Goal: Task Accomplishment & Management: Use online tool/utility

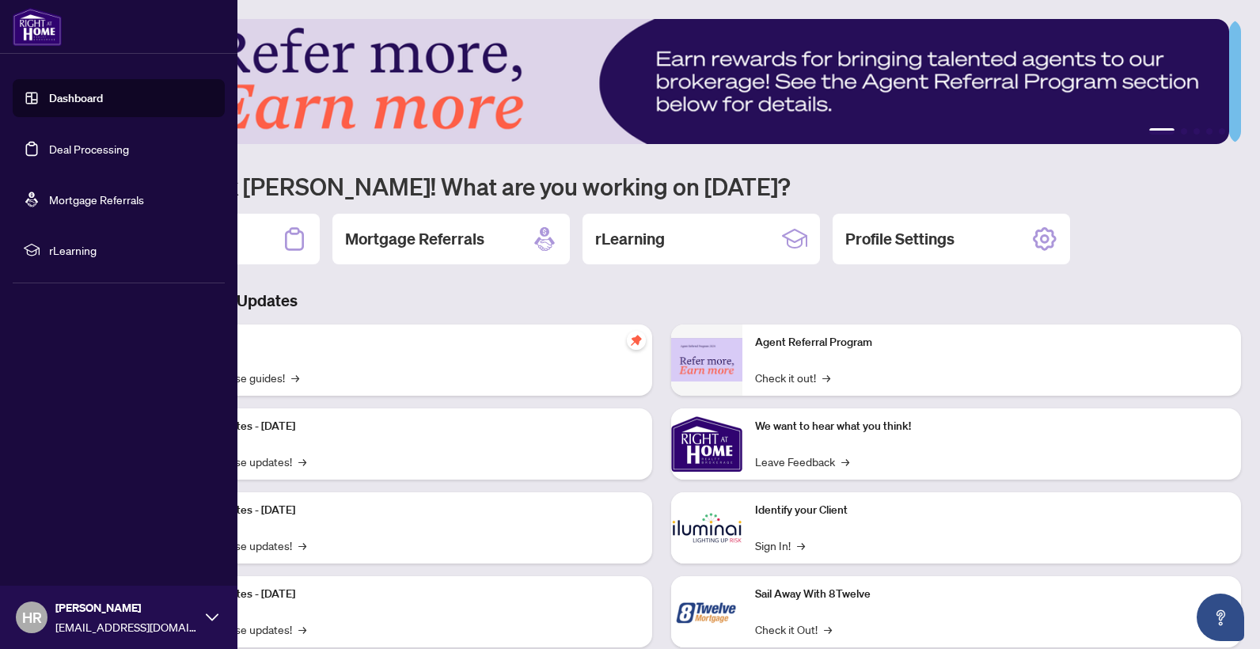
click at [80, 151] on link "Deal Processing" at bounding box center [89, 149] width 80 height 14
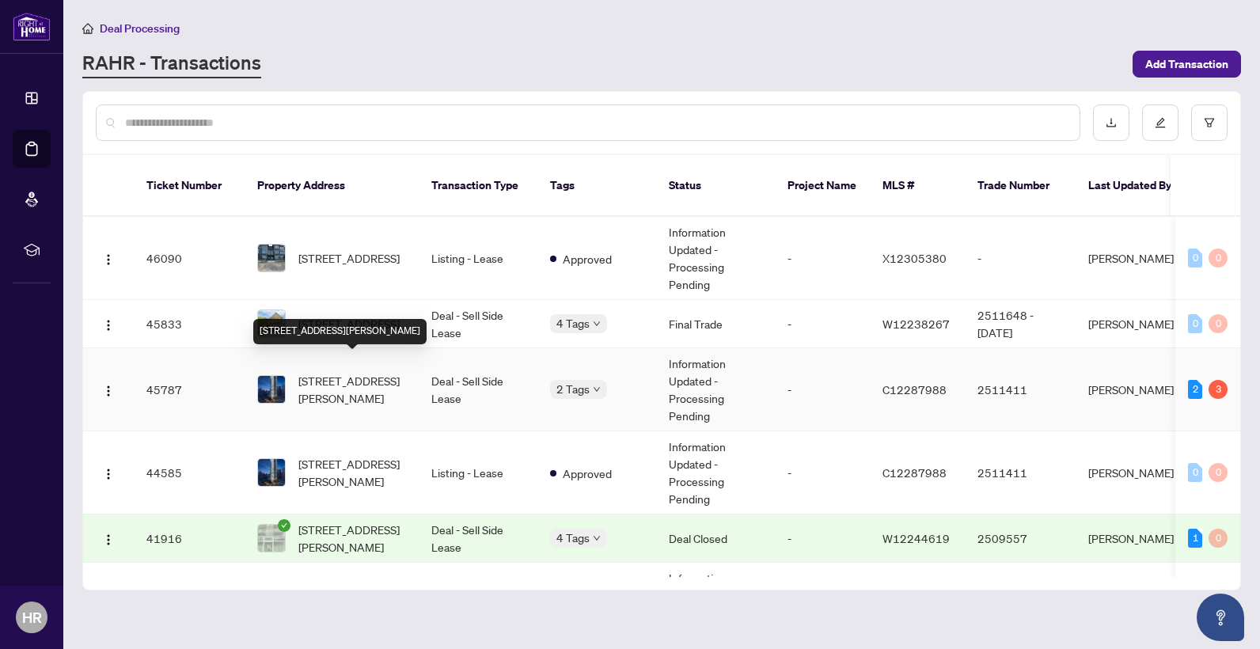
click at [361, 372] on span "[STREET_ADDRESS][PERSON_NAME]" at bounding box center [352, 389] width 108 height 35
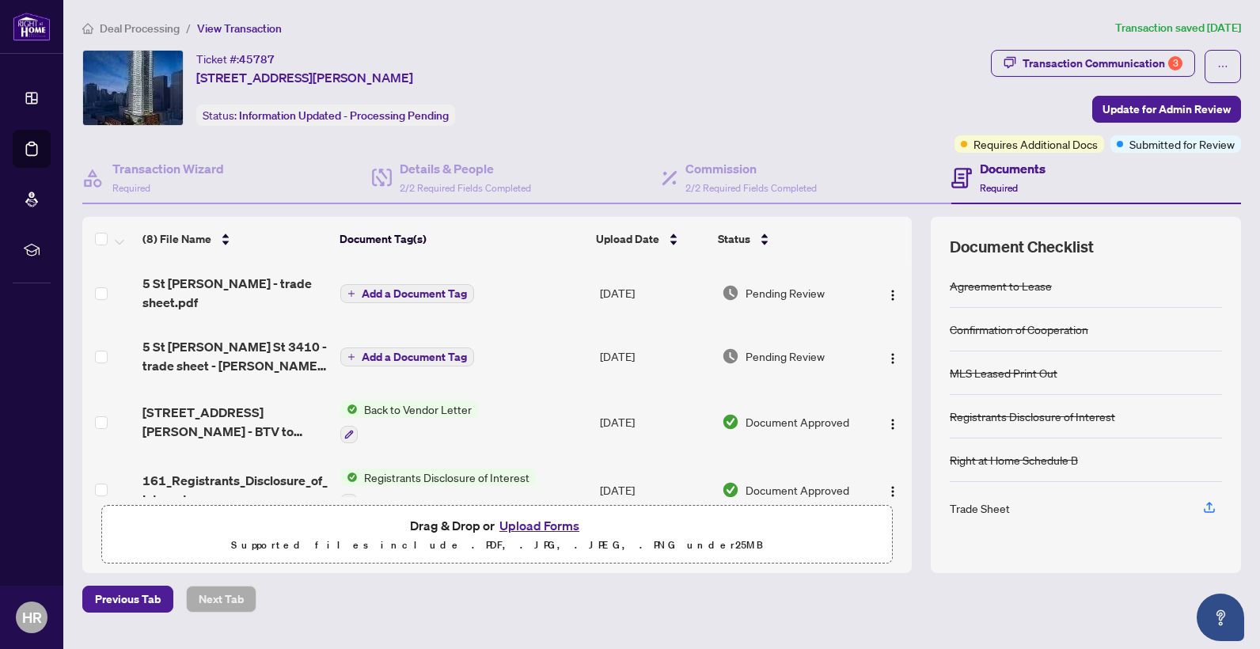
scroll to position [79, 0]
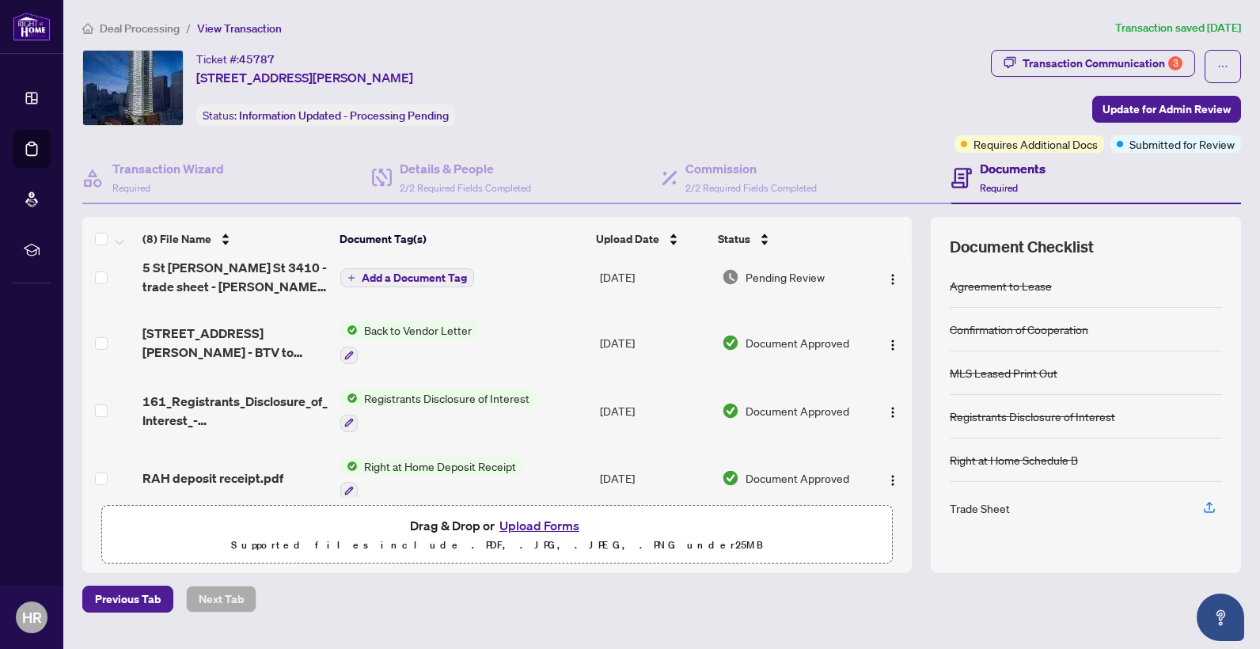
click at [437, 457] on span "Right at Home Deposit Receipt" at bounding box center [440, 465] width 165 height 17
click at [392, 530] on span "Right at Home Deposit Receipt" at bounding box center [435, 529] width 165 height 17
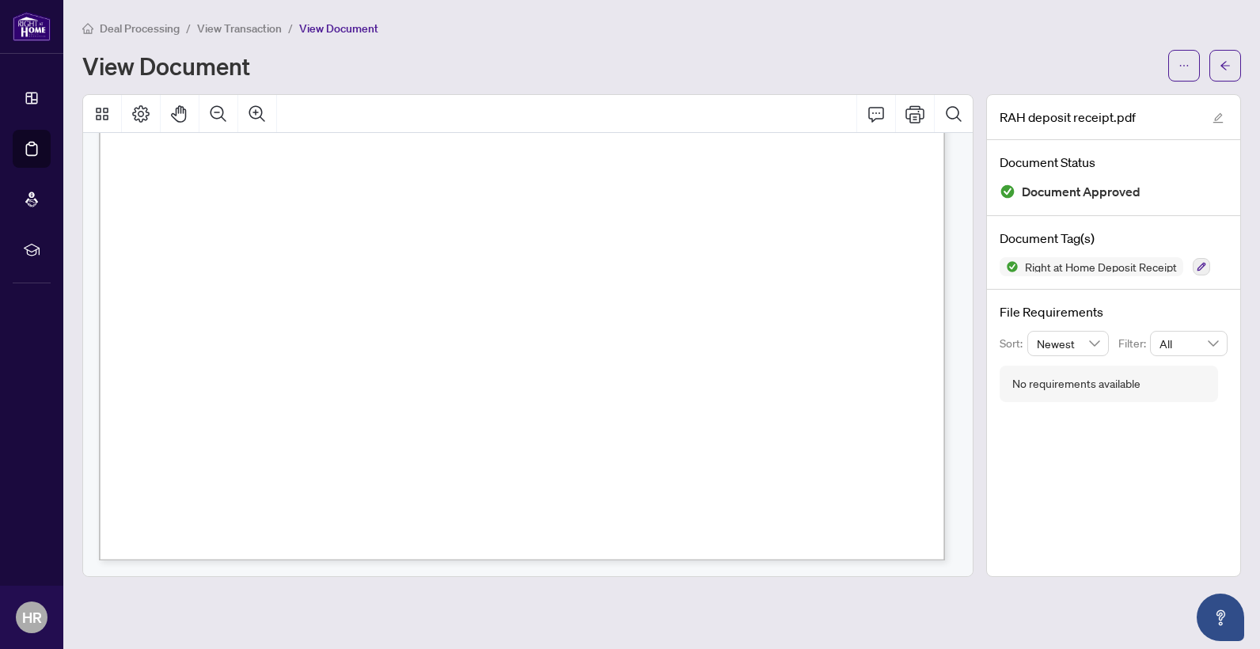
scroll to position [287, 0]
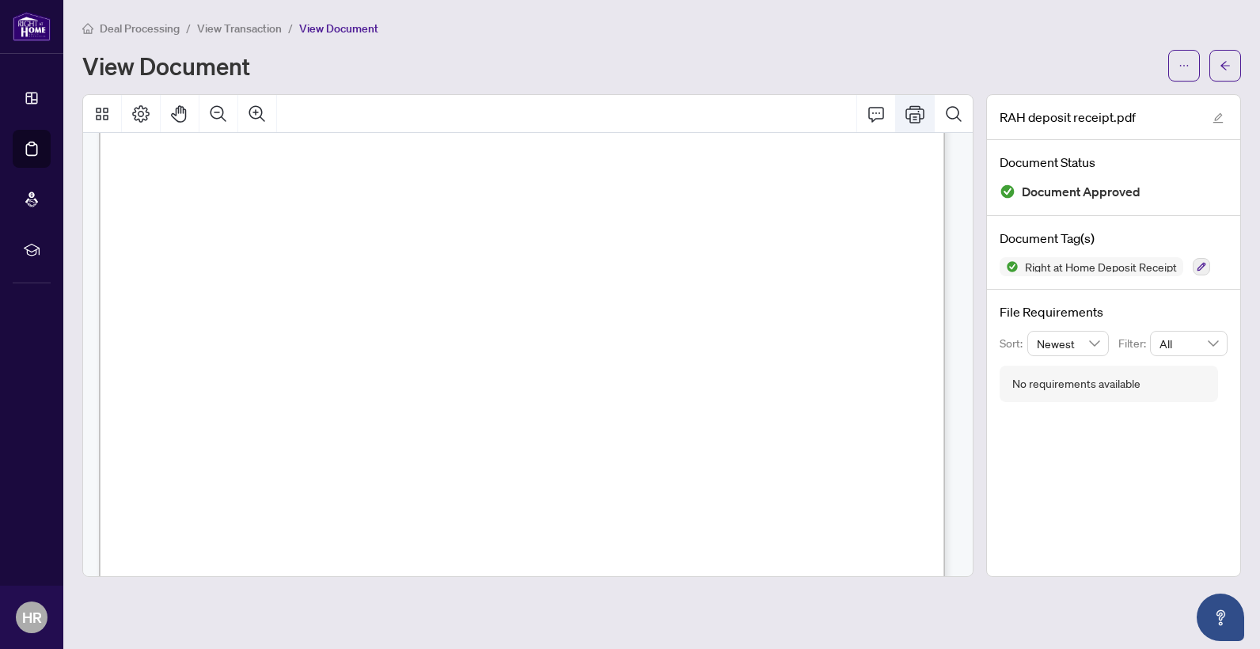
click at [915, 116] on icon "Print" at bounding box center [914, 113] width 19 height 17
